Goal: Task Accomplishment & Management: Manage account settings

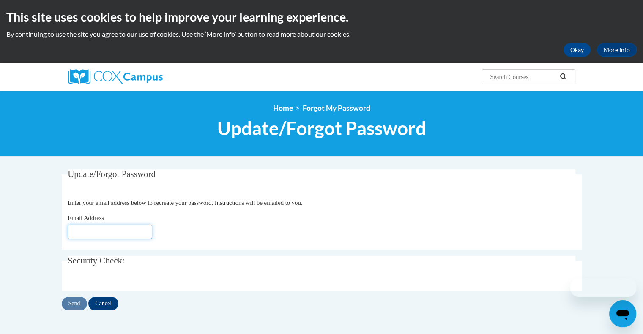
click at [121, 239] on input "Email Address" at bounding box center [110, 232] width 84 height 14
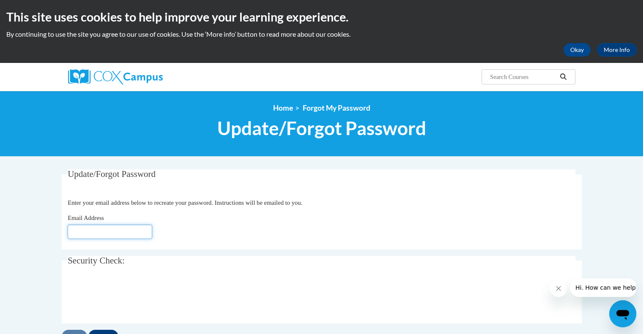
type input "[EMAIL_ADDRESS][DOMAIN_NAME]"
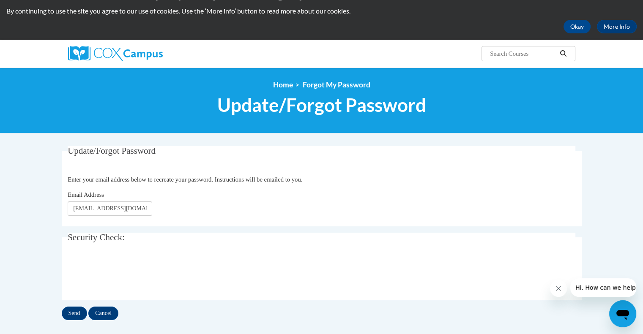
scroll to position [42, 0]
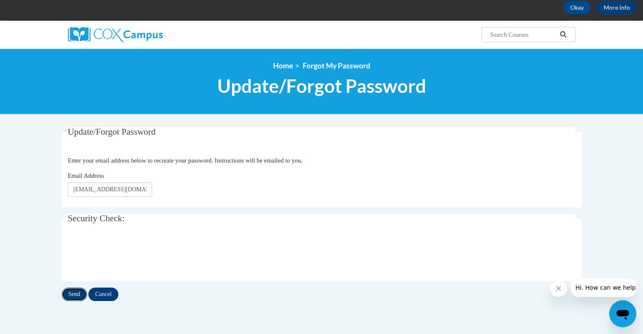
click at [77, 293] on input "Send" at bounding box center [74, 295] width 25 height 14
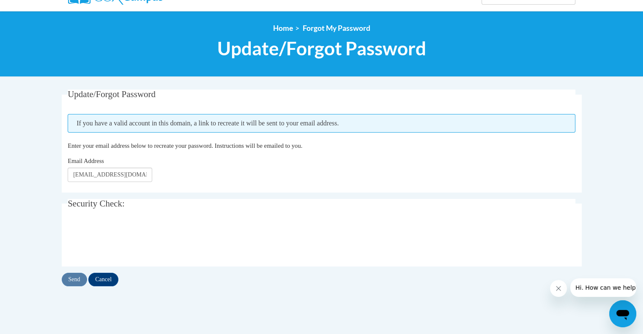
scroll to position [84, 0]
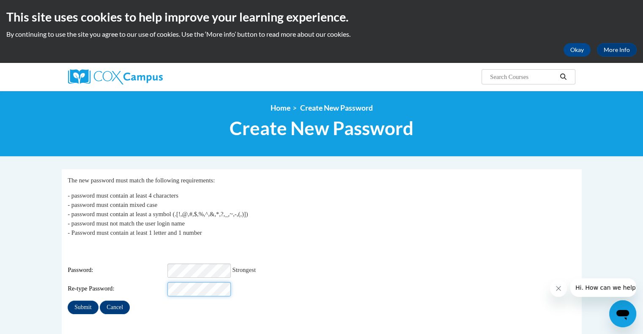
click at [68, 301] on input "Submit" at bounding box center [83, 308] width 30 height 14
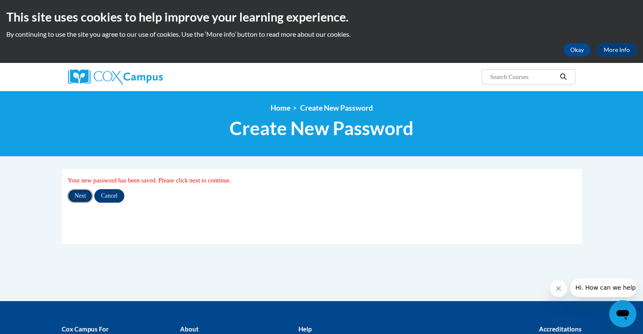
click at [81, 197] on input "Next" at bounding box center [80, 196] width 25 height 14
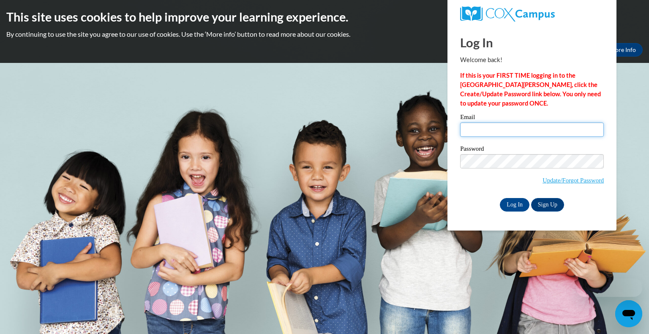
click at [498, 126] on input "Email" at bounding box center [532, 130] width 144 height 14
type input "[EMAIL_ADDRESS][DOMAIN_NAME]"
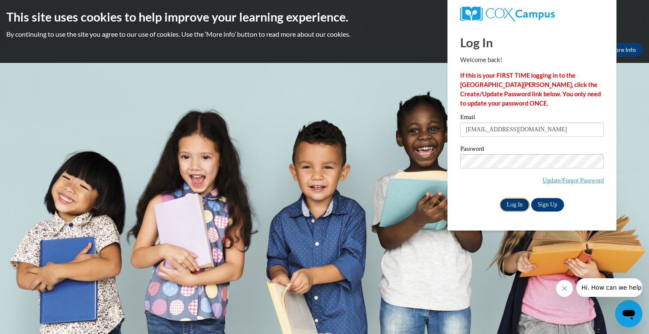
click at [521, 205] on input "Log In" at bounding box center [515, 205] width 30 height 14
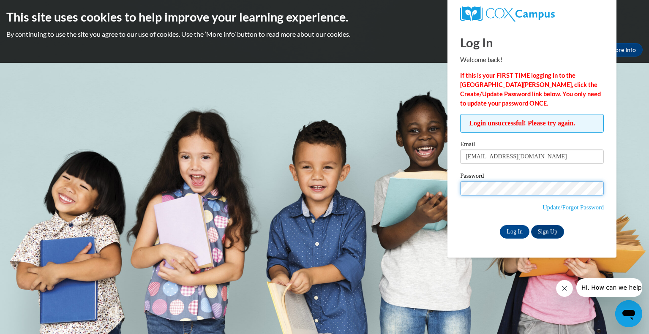
click at [500, 225] on input "Log In" at bounding box center [515, 232] width 30 height 14
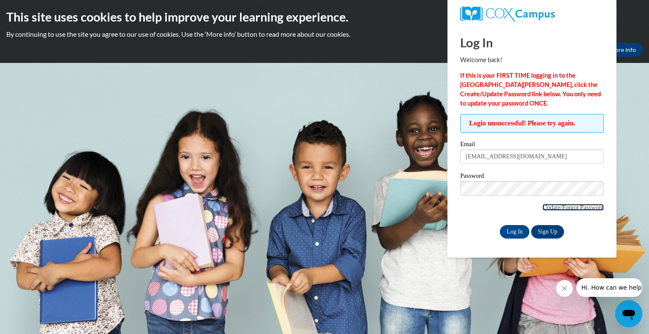
click at [558, 207] on link "Update/Forgot Password" at bounding box center [572, 207] width 61 height 7
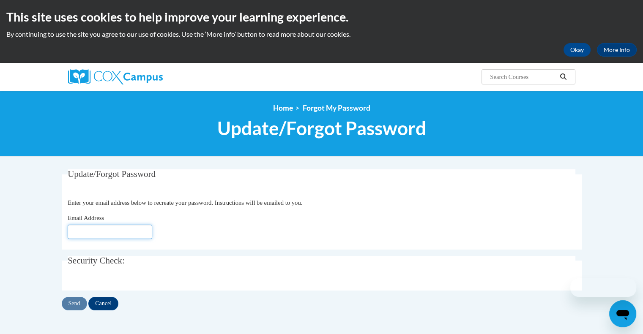
click at [131, 231] on input "Email Address" at bounding box center [110, 232] width 84 height 14
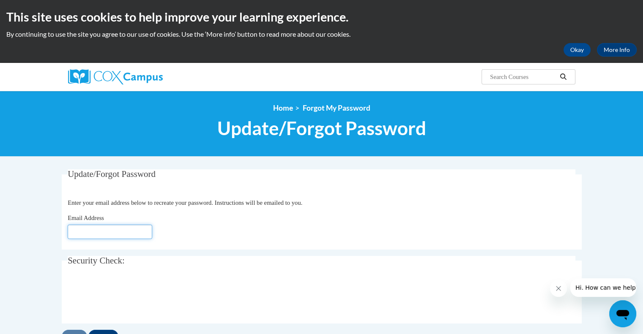
type input "[EMAIL_ADDRESS][DOMAIN_NAME]"
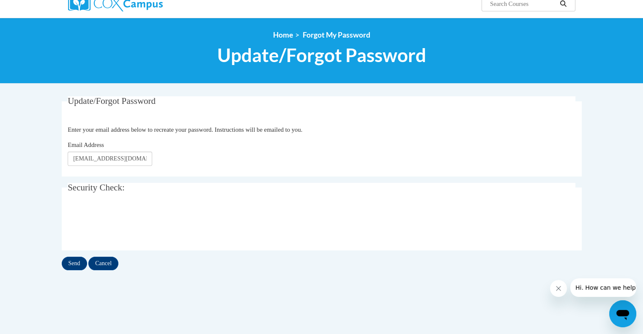
scroll to position [84, 0]
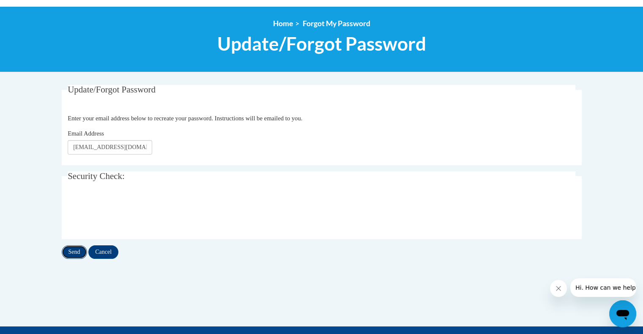
click at [79, 248] on input "Send" at bounding box center [74, 252] width 25 height 14
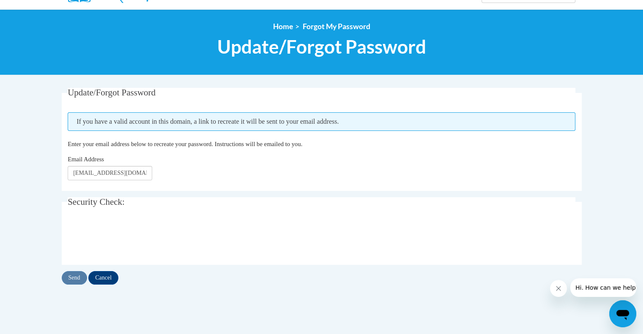
scroll to position [84, 0]
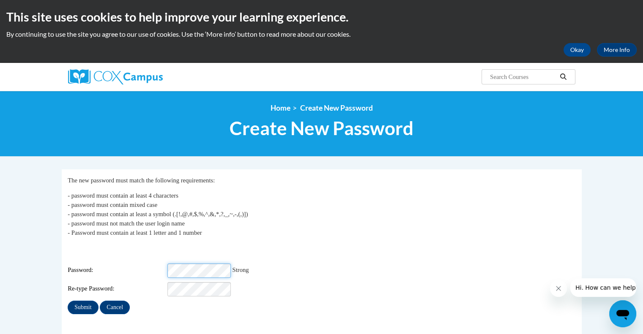
click at [149, 256] on div "Login: pkaune@gsdwi.org Password: Strong Re-type Password:" at bounding box center [321, 270] width 507 height 53
click at [68, 301] on input "Submit" at bounding box center [83, 308] width 30 height 14
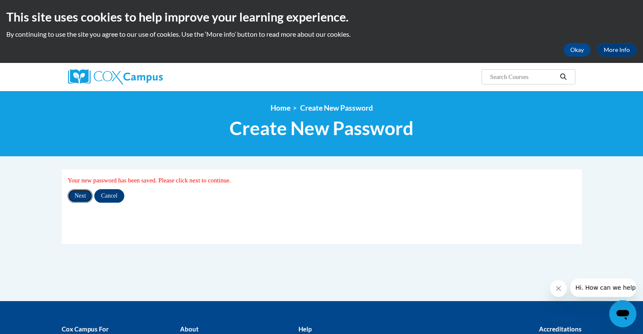
click at [80, 197] on input "Next" at bounding box center [80, 196] width 25 height 14
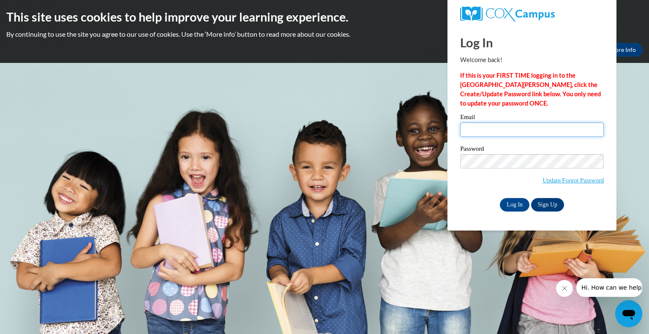
type input "[EMAIL_ADDRESS][DOMAIN_NAME]"
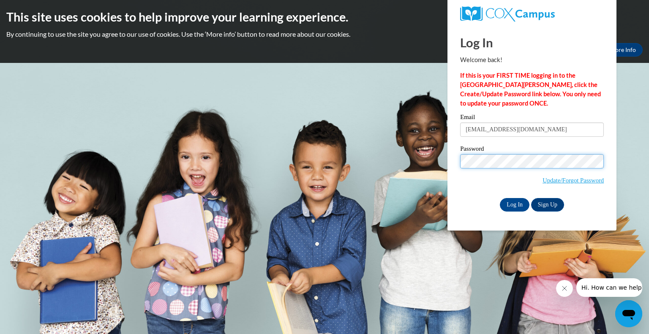
click at [456, 161] on div "Please enter your email! Please enter your password! Email pkaune@gsdwi.org Pas…" at bounding box center [532, 162] width 156 height 97
click at [500, 198] on input "Log In" at bounding box center [515, 205] width 30 height 14
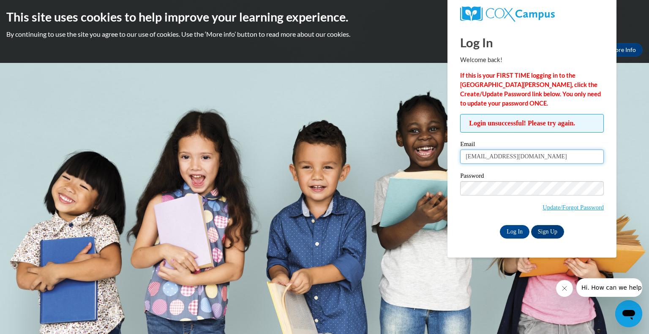
click at [527, 150] on input "[EMAIL_ADDRESS][DOMAIN_NAME]" at bounding box center [532, 157] width 144 height 14
drag, startPoint x: 526, startPoint y: 154, endPoint x: 483, endPoint y: 162, distance: 43.0
click at [483, 162] on input "[EMAIL_ADDRESS][DOMAIN_NAME]" at bounding box center [532, 157] width 144 height 14
type input "pkaune"
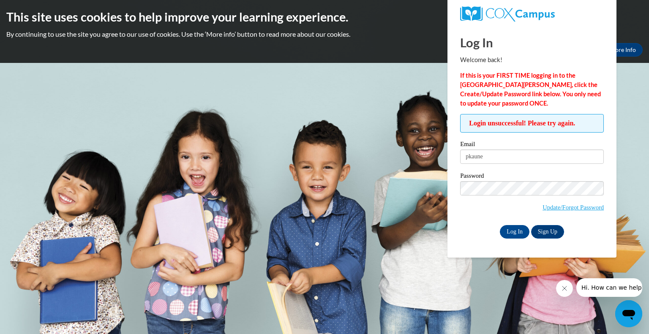
click at [463, 233] on div "Log In Sign Up" at bounding box center [532, 232] width 144 height 14
click at [515, 229] on input "Log In" at bounding box center [515, 232] width 30 height 14
drag, startPoint x: 497, startPoint y: 161, endPoint x: 461, endPoint y: 155, distance: 35.9
click at [462, 155] on input "pkaune" at bounding box center [532, 157] width 144 height 14
type input "[EMAIL_ADDRESS][DOMAIN_NAME]"
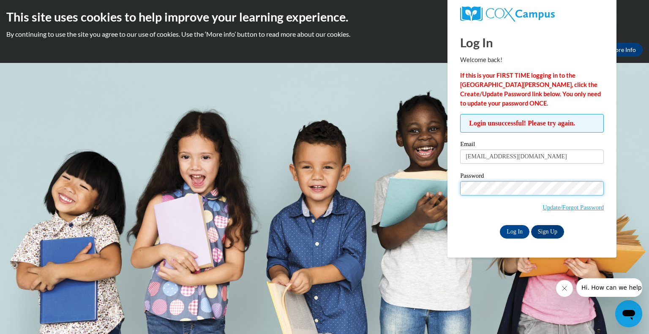
click at [380, 176] on body "This site uses cookies to help improve your learning experience. By continuing …" at bounding box center [324, 167] width 649 height 334
click at [500, 225] on input "Log In" at bounding box center [515, 232] width 30 height 14
click at [625, 33] on p "By continuing to use the site you agree to our use of cookies. Use the ‘More in…" at bounding box center [324, 34] width 636 height 9
click at [642, 236] on body "This site uses cookies to help improve your learning experience. By continuing …" at bounding box center [324, 167] width 649 height 334
click at [562, 290] on icon "Close message from company" at bounding box center [564, 288] width 4 height 4
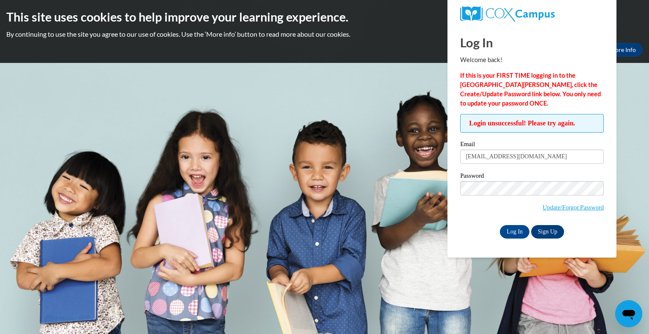
click at [571, 123] on span "Login unsuccessful! Please try again." at bounding box center [532, 123] width 144 height 19
click at [536, 161] on input "[EMAIL_ADDRESS][DOMAIN_NAME]" at bounding box center [532, 157] width 144 height 14
drag, startPoint x: 535, startPoint y: 159, endPoint x: 416, endPoint y: 153, distance: 118.9
click at [415, 152] on body "This site uses cookies to help improve your learning experience. By continuing …" at bounding box center [324, 167] width 649 height 334
type input "[EMAIL_ADDRESS][DOMAIN_NAME]"
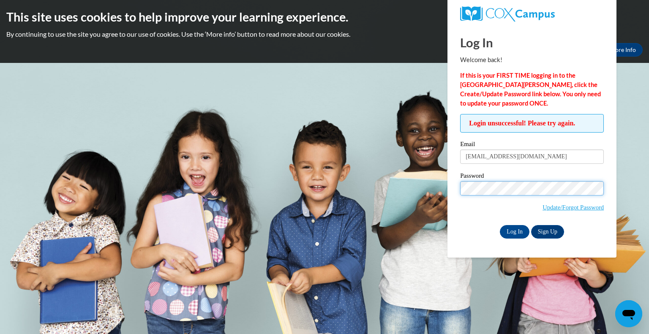
click at [500, 225] on input "Log In" at bounding box center [515, 232] width 30 height 14
click at [626, 45] on link "More Info" at bounding box center [623, 50] width 40 height 14
